Goal: Find specific page/section: Find specific page/section

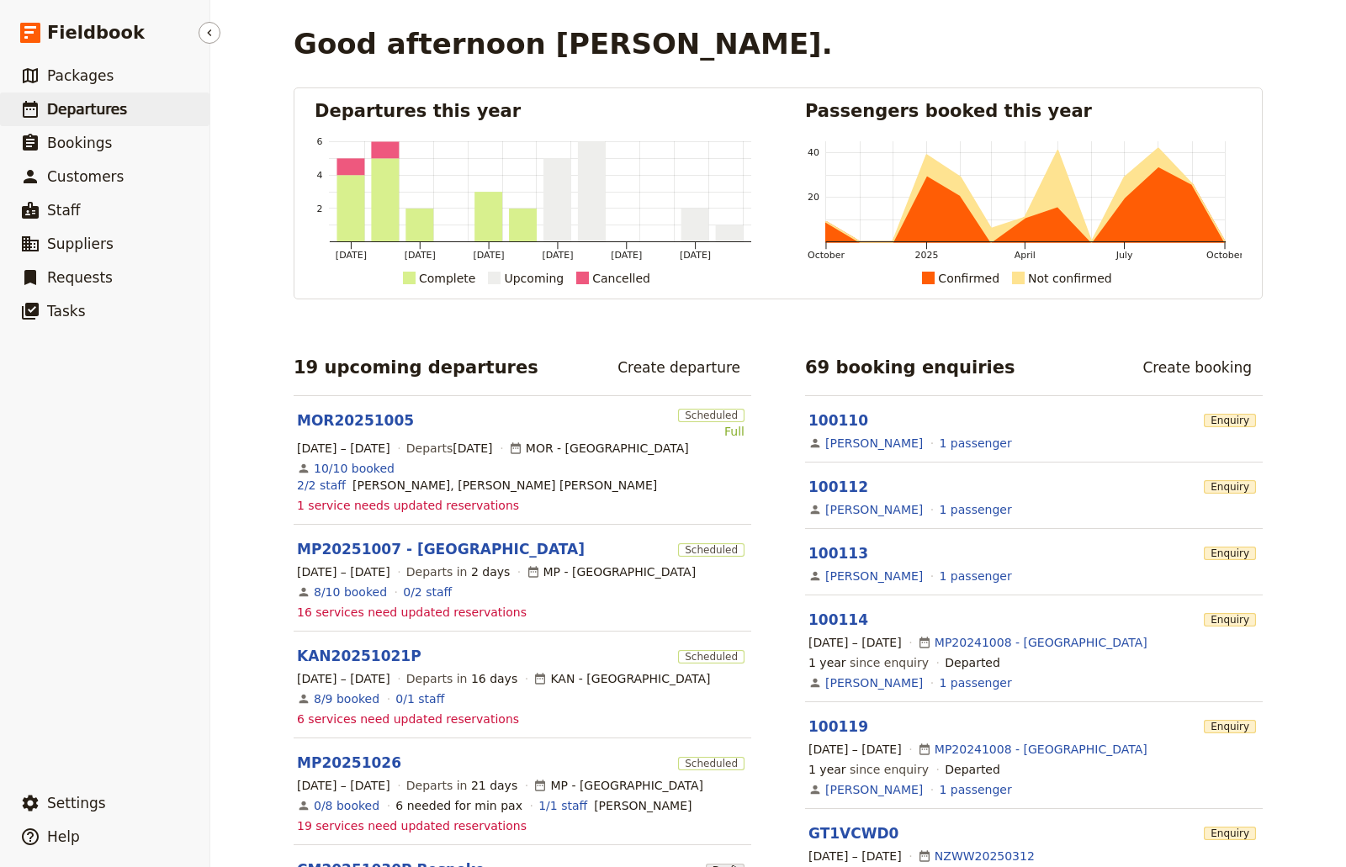
click at [82, 99] on span "Departures" at bounding box center [87, 109] width 80 height 20
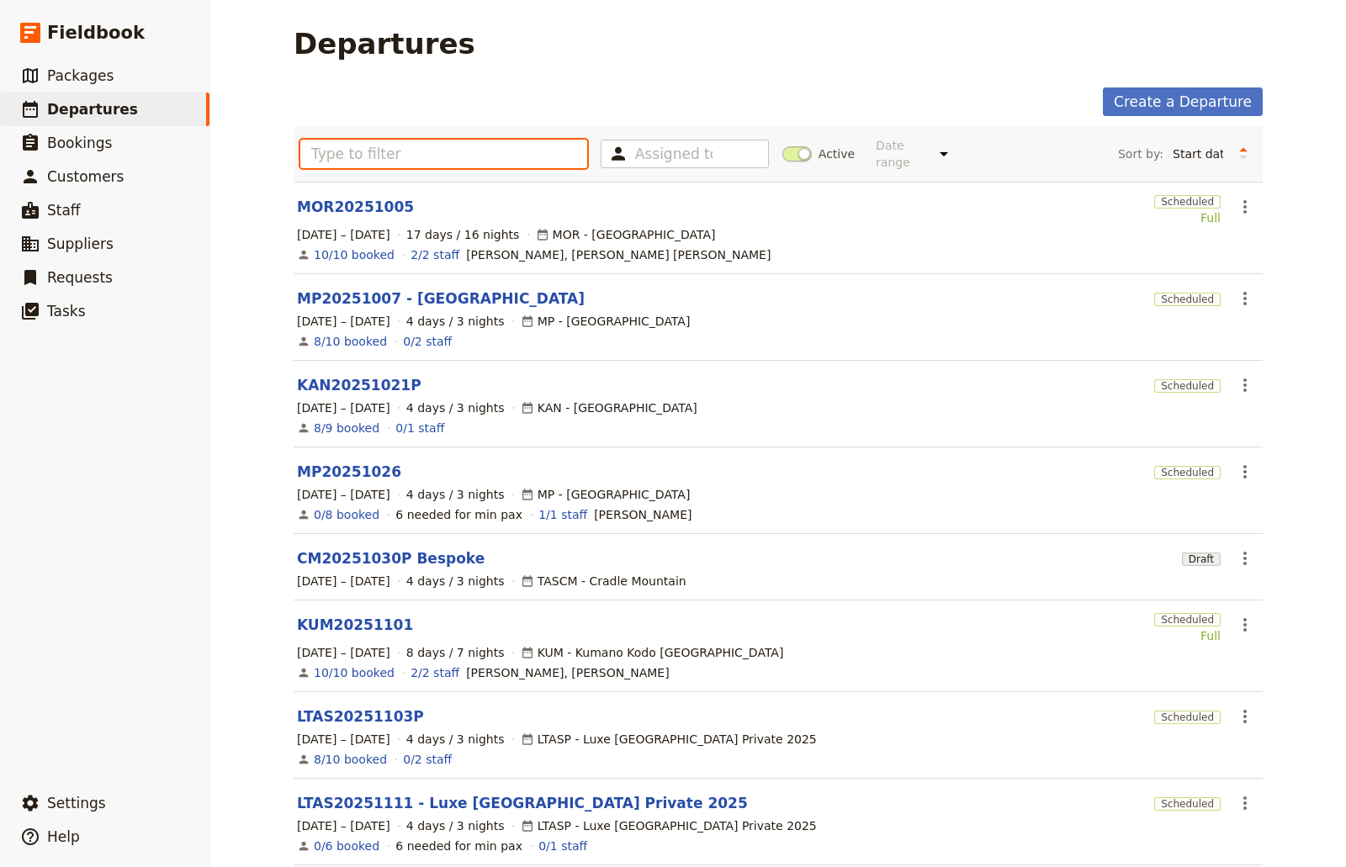
click at [368, 154] on input "text" at bounding box center [443, 154] width 287 height 29
type input "c"
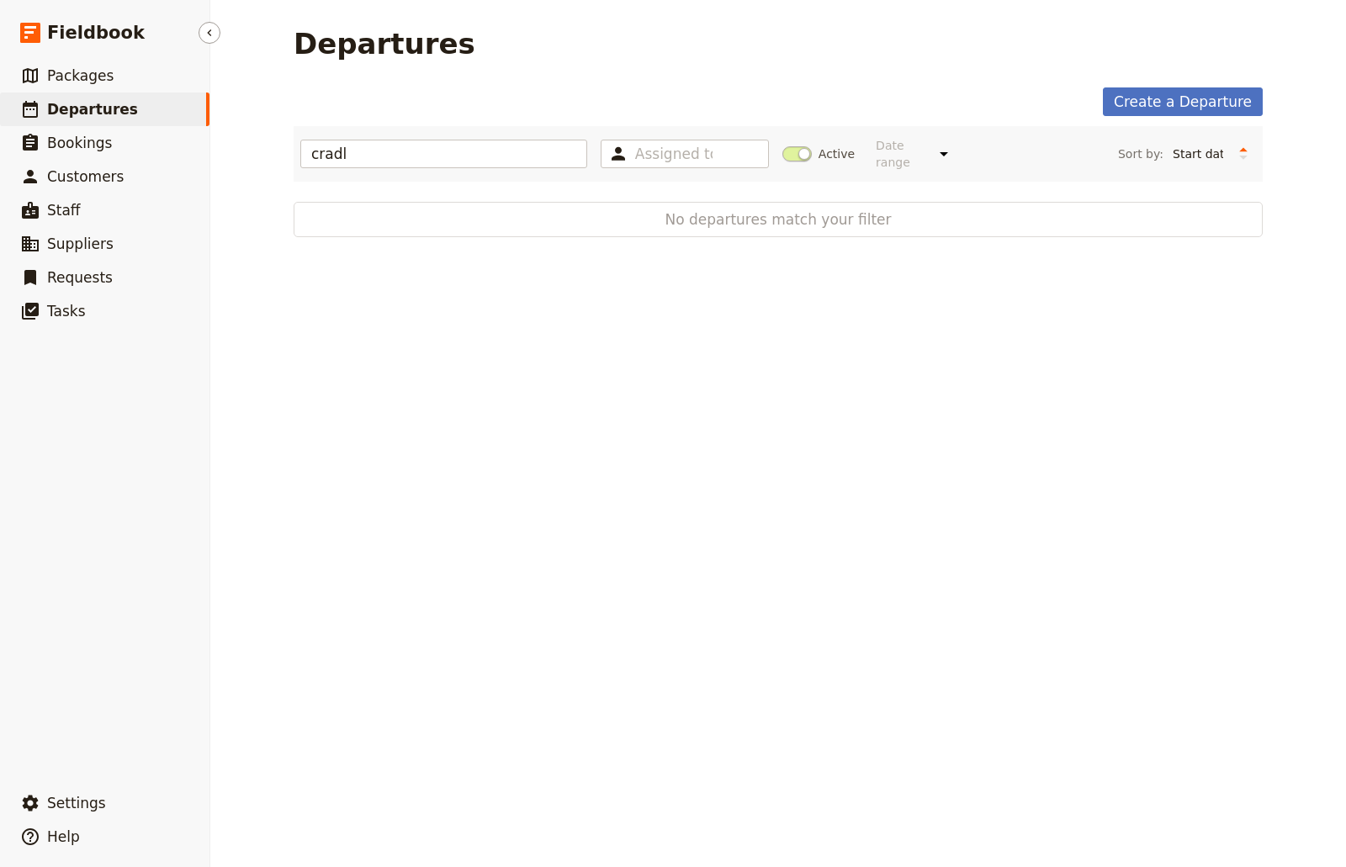
click at [143, 108] on link "​ Departures" at bounding box center [104, 110] width 209 height 34
click at [399, 140] on input "cradl" at bounding box center [443, 154] width 287 height 29
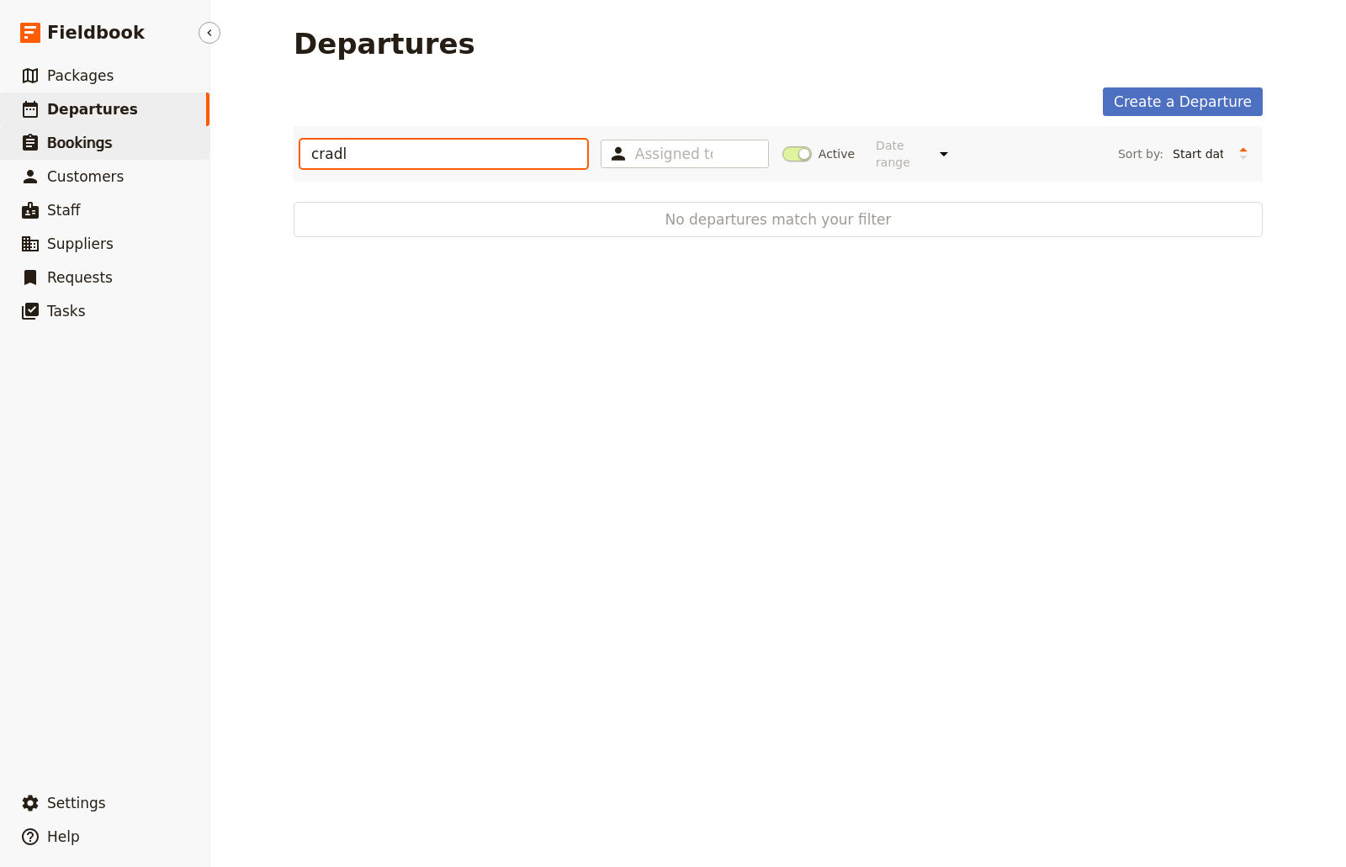
drag, startPoint x: 397, startPoint y: 138, endPoint x: 181, endPoint y: 137, distance: 216.2
click at [181, 137] on div "Fieldbook ​ ​ Fieldbook ​ ​ Packages ​ Departures ​ Bookings ​ Customers ​ Staf…" at bounding box center [673, 433] width 1346 height 867
type input "Cradle"
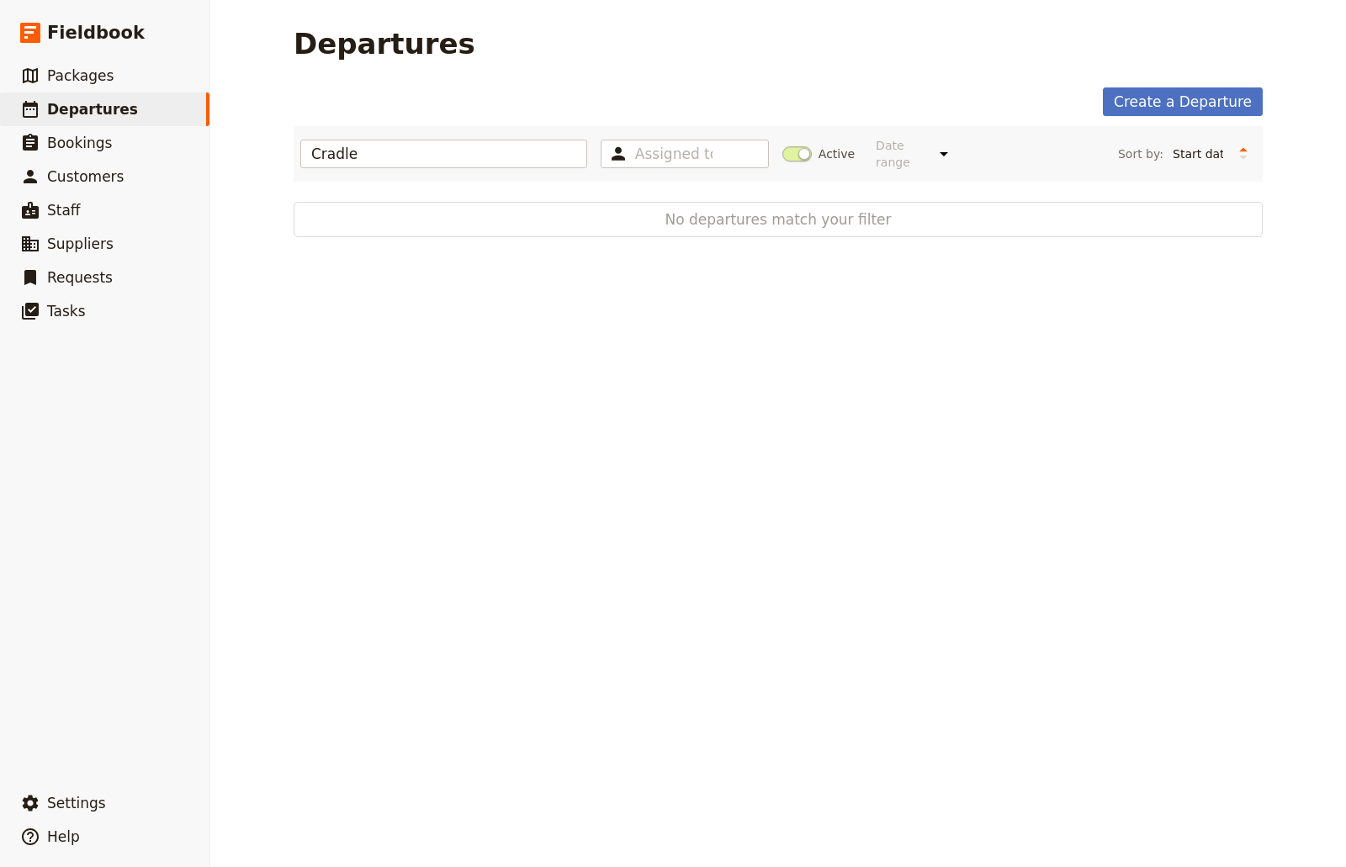
click at [892, 387] on div "Departures Create a Departure Cradle Assigned to Active Date range This week Ne…" at bounding box center [778, 433] width 1136 height 867
click at [114, 103] on span "Departures" at bounding box center [92, 109] width 91 height 17
click at [87, 72] on span "Packages" at bounding box center [80, 75] width 66 height 17
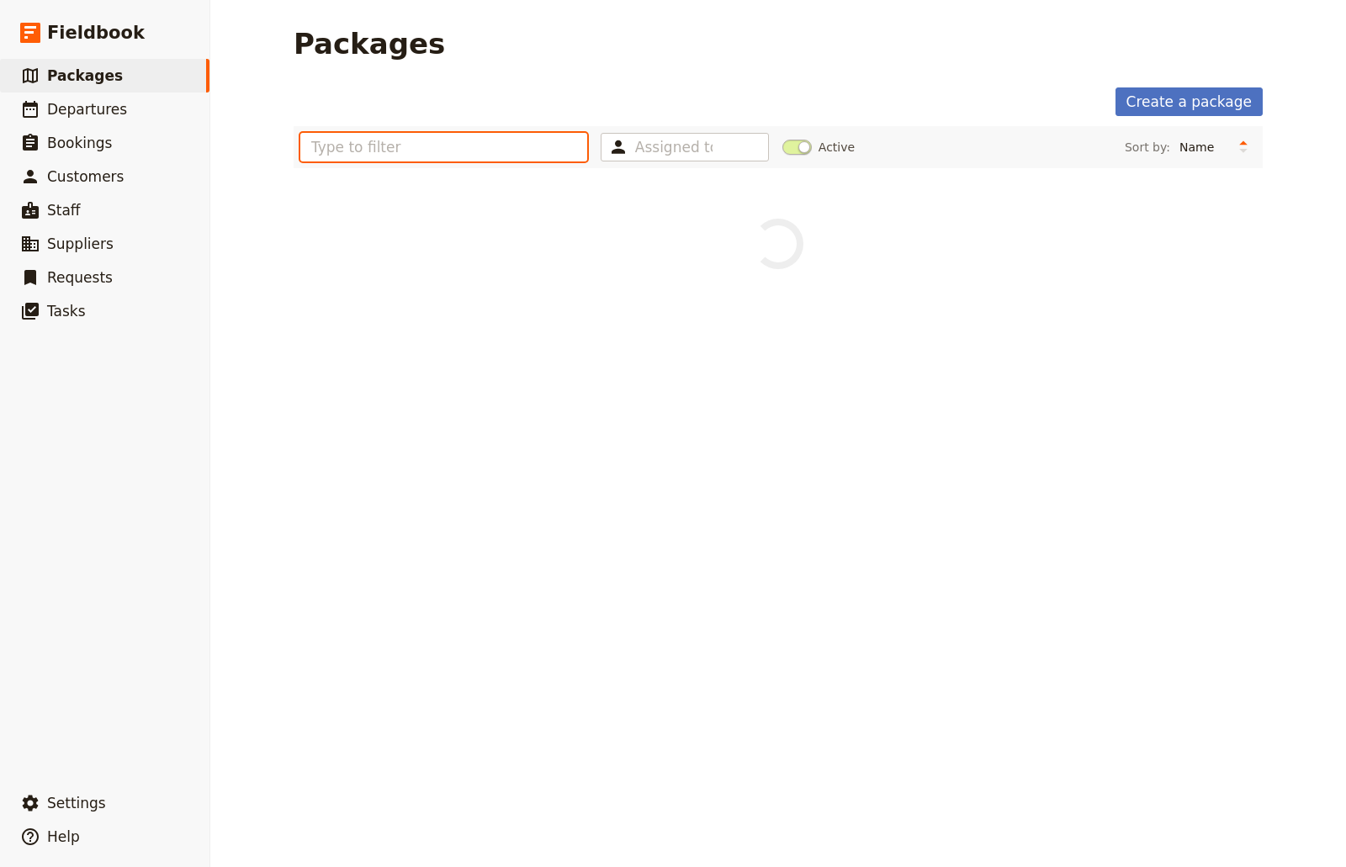
click at [381, 154] on input "text" at bounding box center [443, 147] width 287 height 29
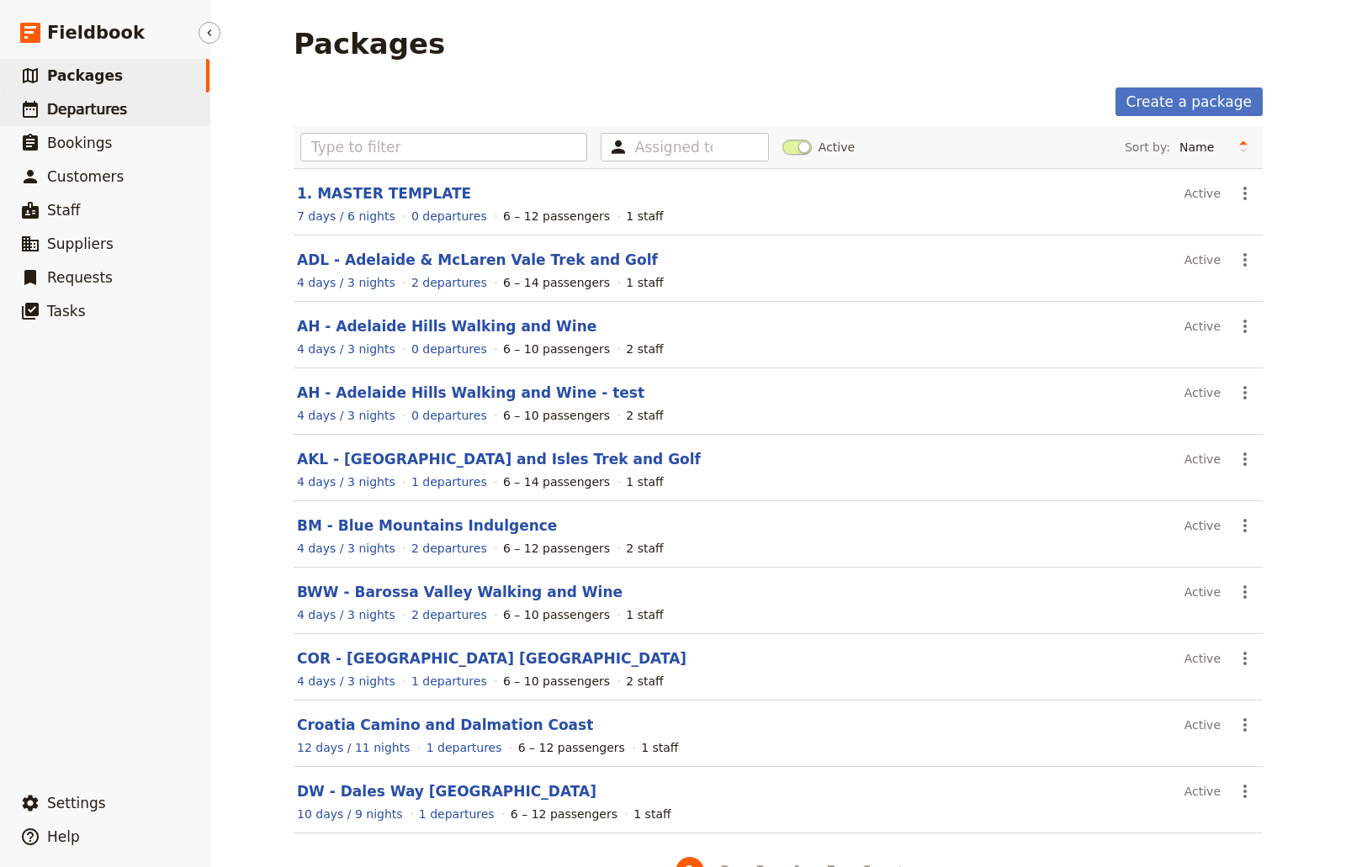
click at [73, 108] on span "Departures" at bounding box center [87, 109] width 80 height 17
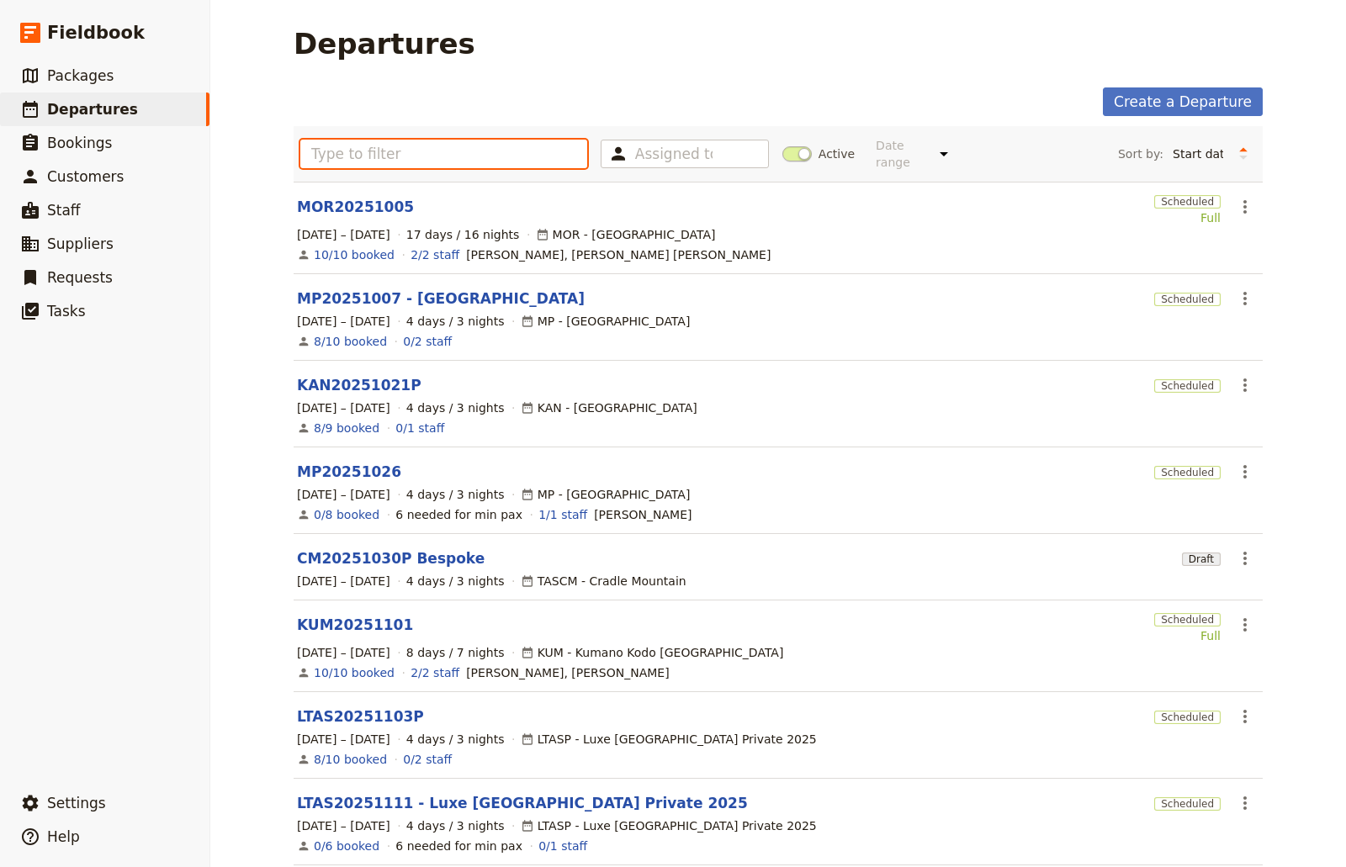
click at [358, 151] on input "text" at bounding box center [443, 154] width 287 height 29
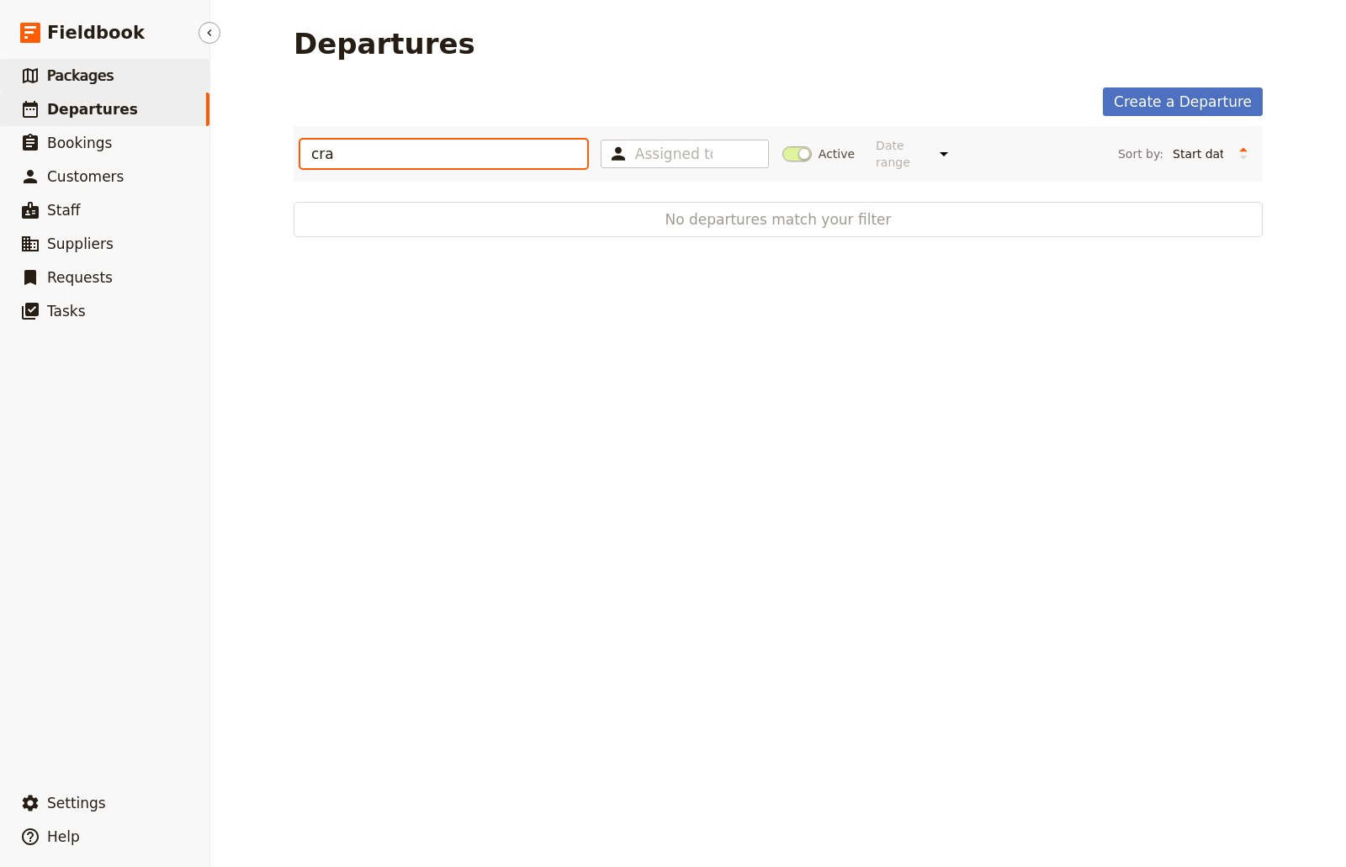
type input "cra"
click at [92, 70] on span "Packages" at bounding box center [80, 75] width 66 height 17
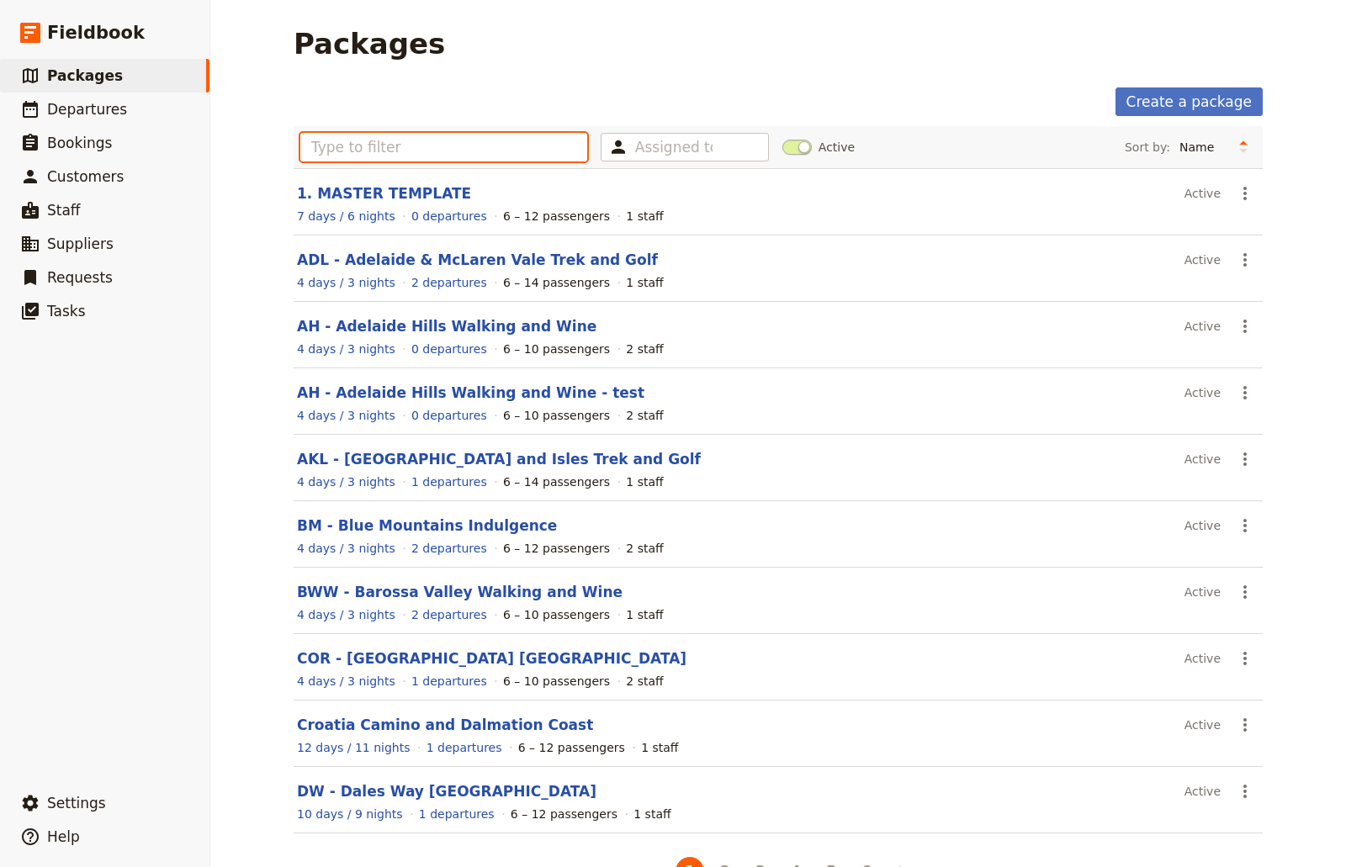
click at [395, 147] on input "text" at bounding box center [443, 147] width 287 height 29
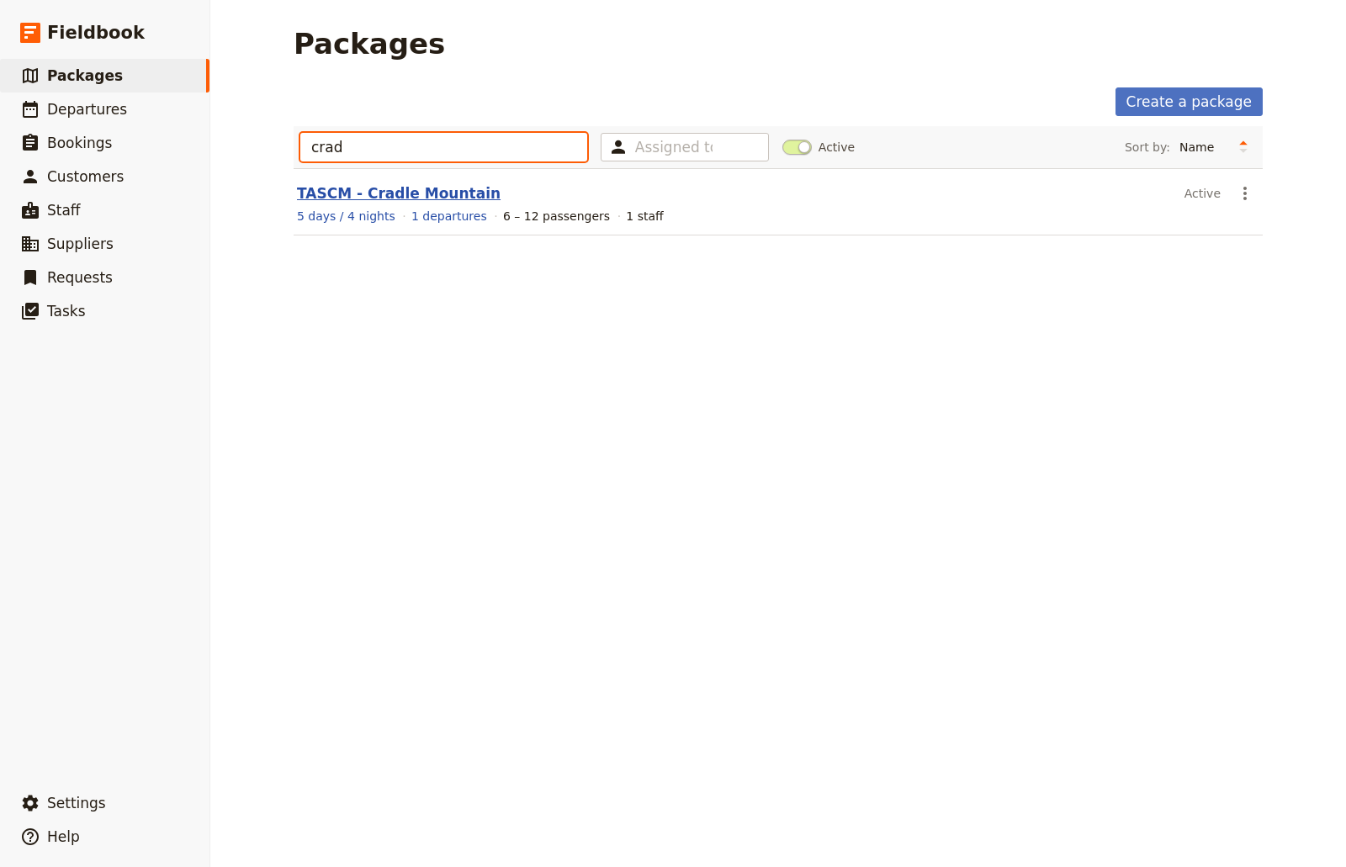
type input "crad"
click at [414, 202] on link "TASCM - Cradle Mountain" at bounding box center [399, 193] width 204 height 17
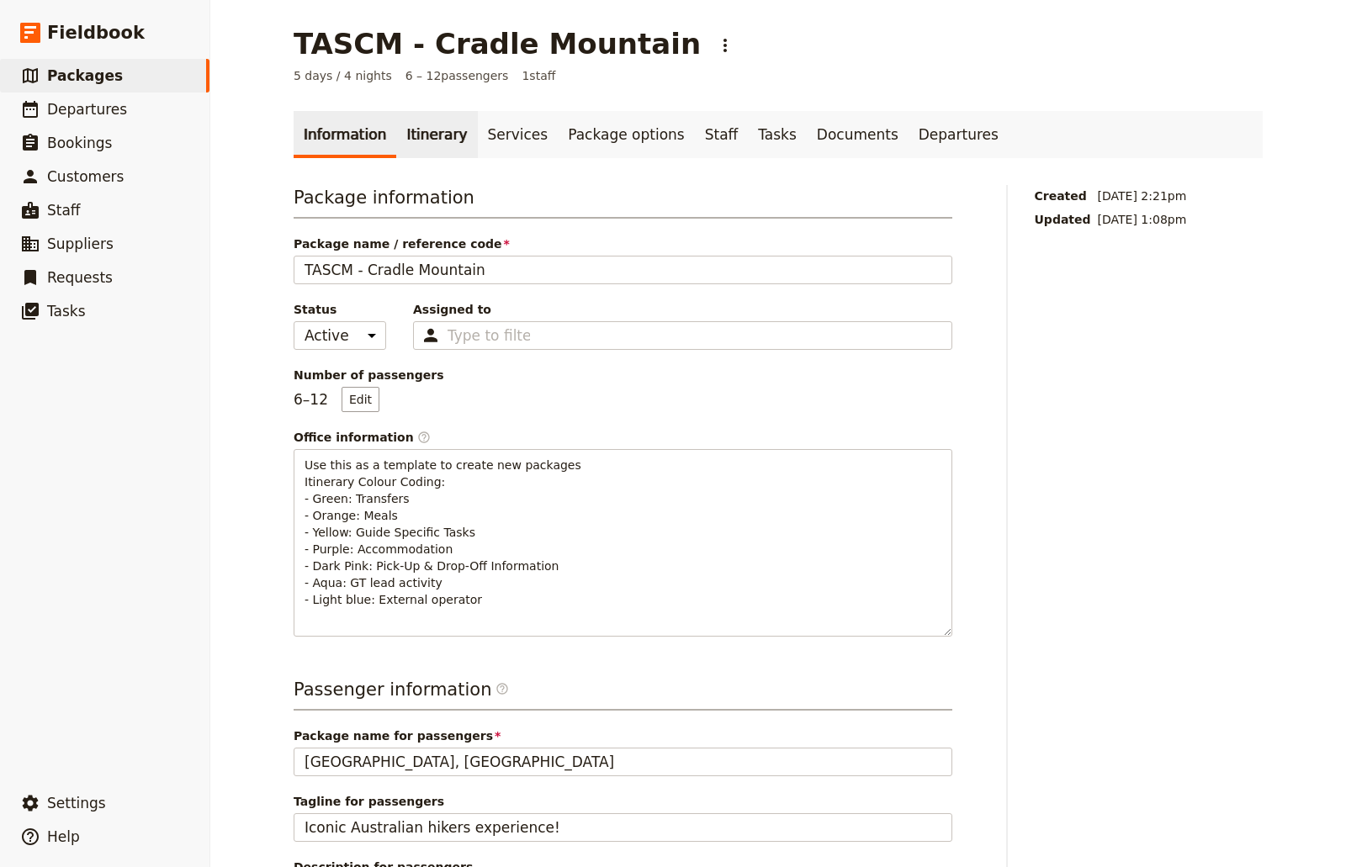
click at [428, 137] on link "Itinerary" at bounding box center [436, 134] width 81 height 47
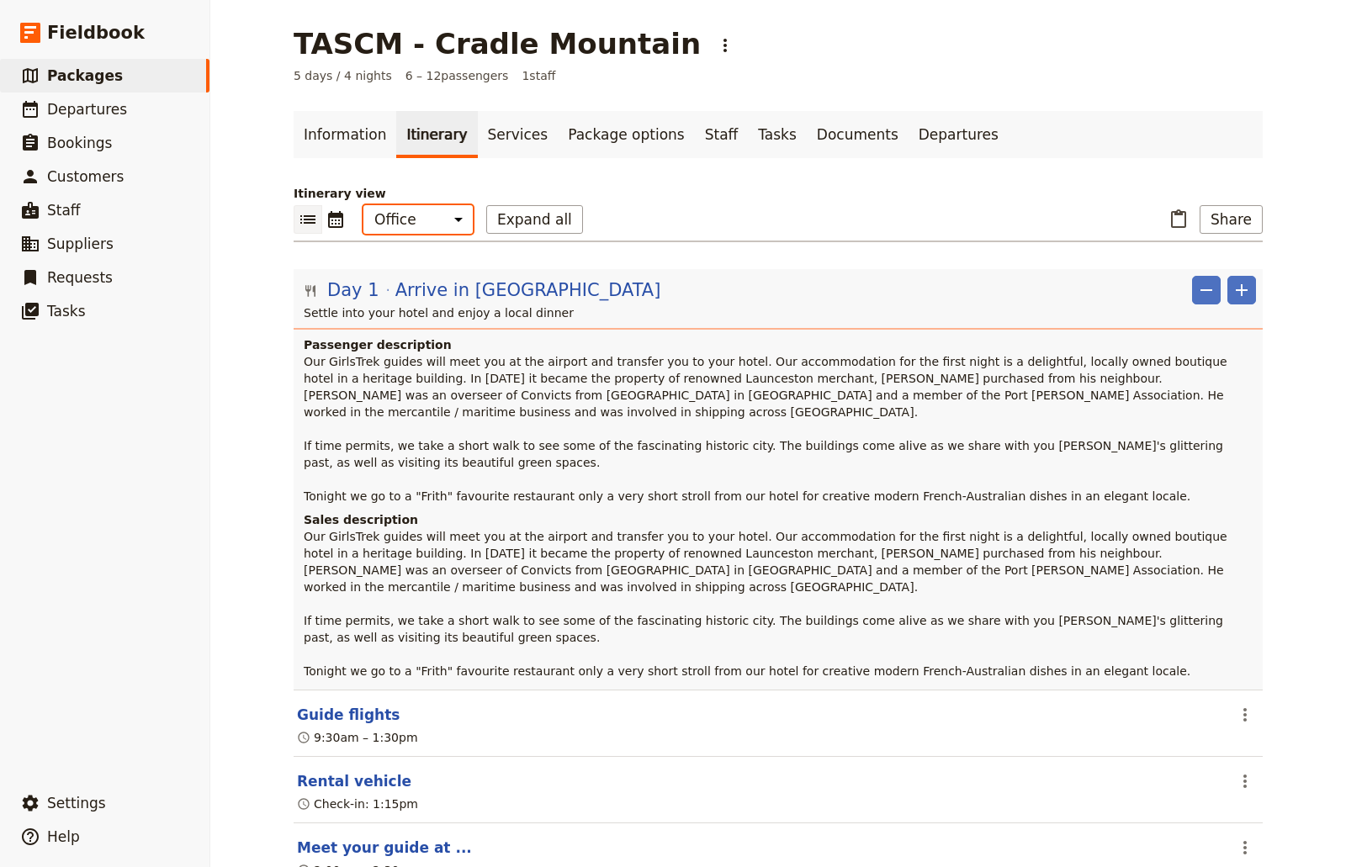
click at [438, 223] on select "Office Guide Passenger Sales" at bounding box center [417, 219] width 109 height 29
click at [363, 205] on select "Office Guide Passenger Sales" at bounding box center [417, 219] width 109 height 29
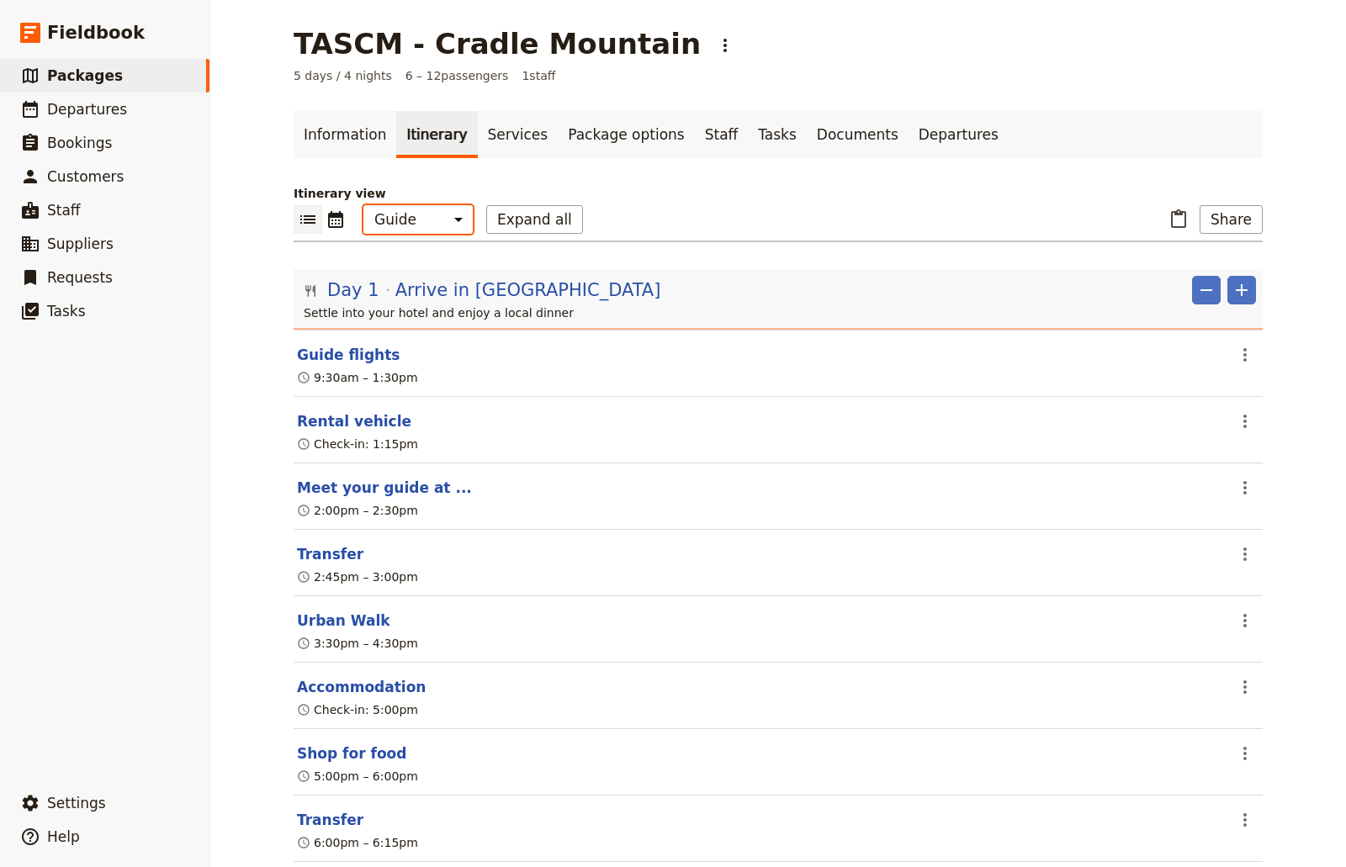
click at [441, 214] on select "Office Guide Passenger Sales" at bounding box center [417, 219] width 109 height 29
select select "MARKETING"
click at [363, 205] on select "Office Guide Passenger Sales" at bounding box center [417, 219] width 109 height 29
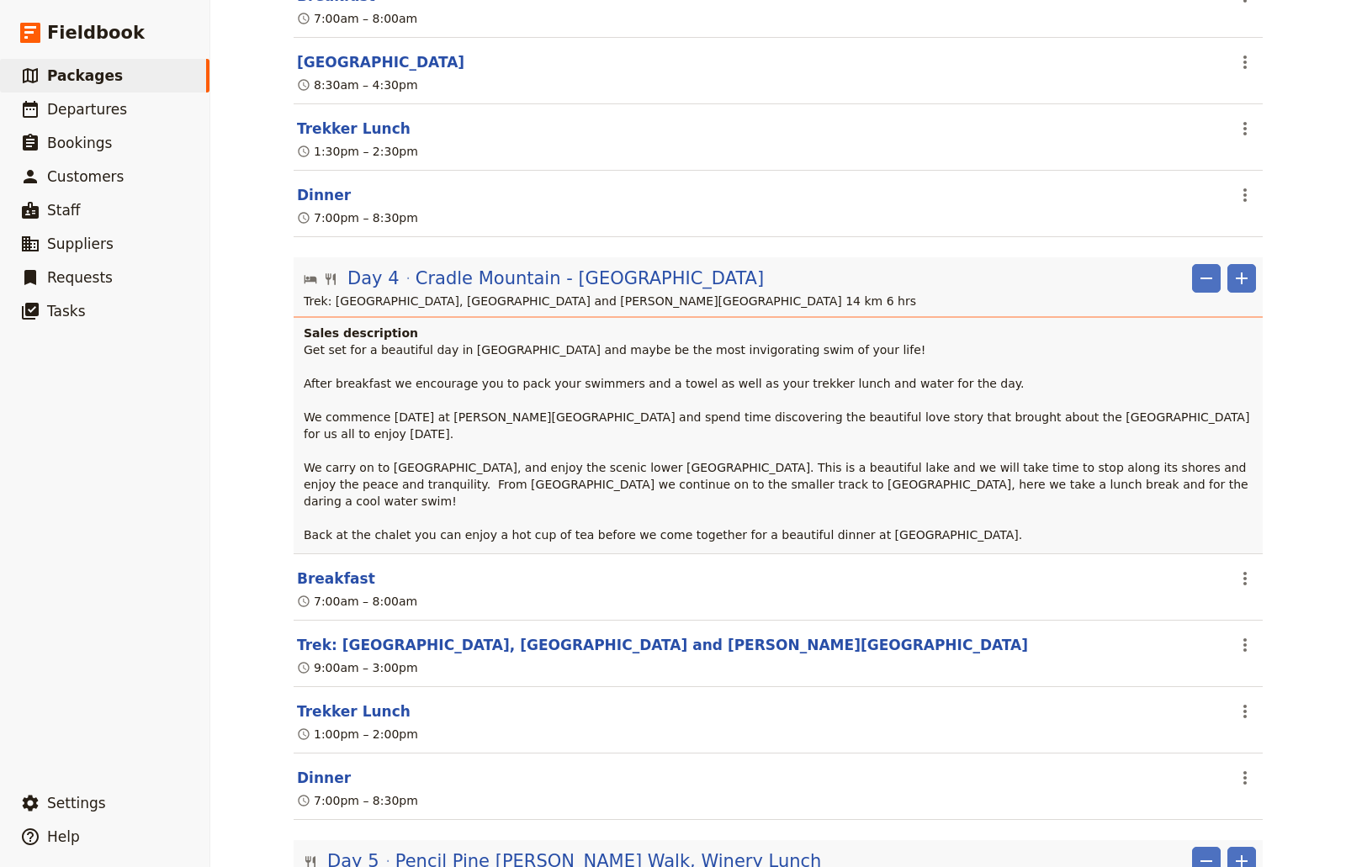
scroll to position [1816, 0]
